Goal: Information Seeking & Learning: Learn about a topic

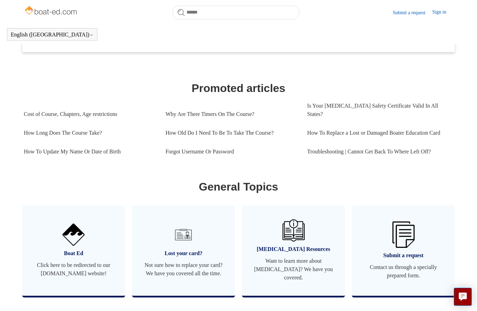
scroll to position [275, 0]
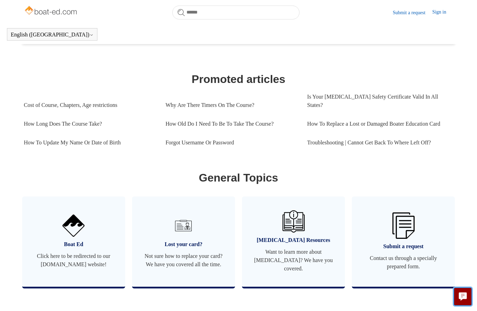
click at [462, 299] on icon "Live chat" at bounding box center [463, 295] width 8 height 7
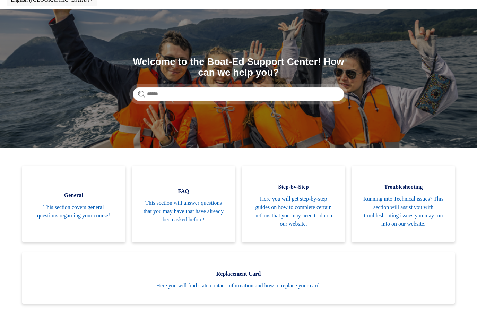
scroll to position [0, 0]
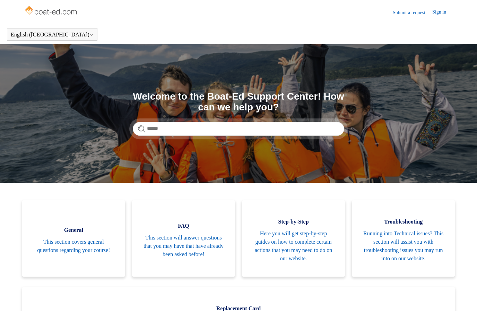
click at [440, 13] on link "Sign in" at bounding box center [442, 12] width 21 height 8
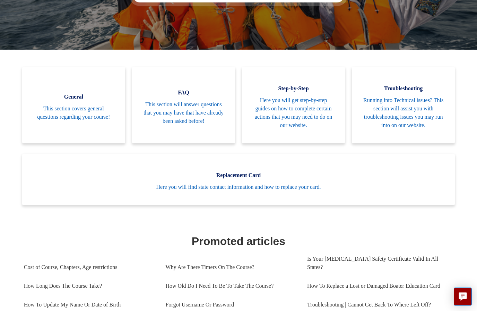
scroll to position [133, 0]
click at [408, 259] on link "Is Your [MEDICAL_DATA] Safety Certificate Valid In All States?" at bounding box center [378, 262] width 142 height 27
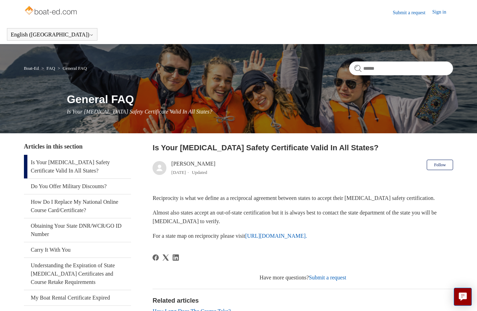
click at [243, 232] on p "For a state map on reciprocity please visit https://www.nasbla.org/nasblamain/e…" at bounding box center [303, 235] width 301 height 9
click at [307, 233] on link "https://www.nasbla.org/nasblamain/education/reciprocity." at bounding box center [276, 236] width 62 height 6
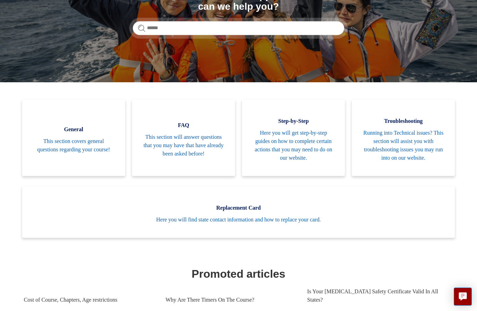
scroll to position [101, 0]
click at [205, 141] on span "This section will answer questions that you may have that have already been ask…" at bounding box center [184, 145] width 82 height 25
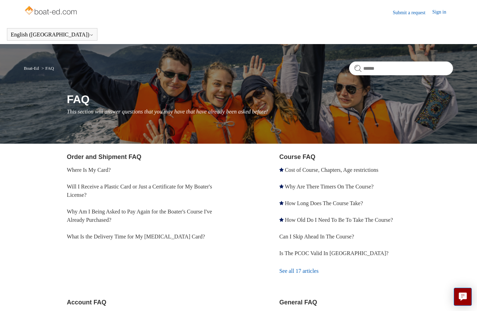
click at [212, 189] on link "Will I Receive a Plastic Card or Just a Certificate for My Boater's License?" at bounding box center [139, 190] width 145 height 14
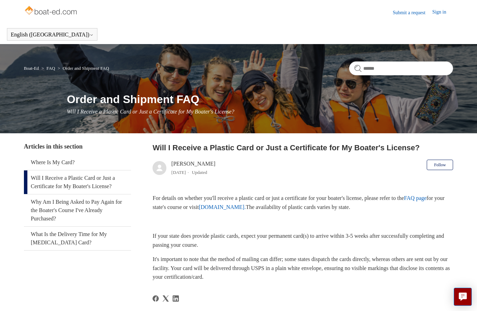
click at [108, 237] on link "What Is the Delivery Time for My [MEDICAL_DATA] Card?" at bounding box center [78, 238] width 108 height 24
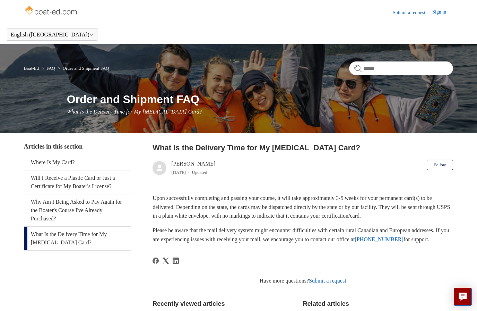
click at [83, 143] on span "Articles in this section" at bounding box center [53, 146] width 59 height 7
click at [115, 185] on link "Will I Receive a Plastic Card or Just a Certificate for My Boater's License?" at bounding box center [78, 182] width 108 height 24
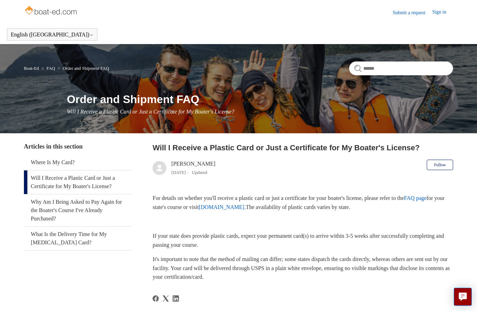
click at [246, 209] on link "[DOMAIN_NAME]." at bounding box center [222, 207] width 47 height 6
